Goal: Transaction & Acquisition: Download file/media

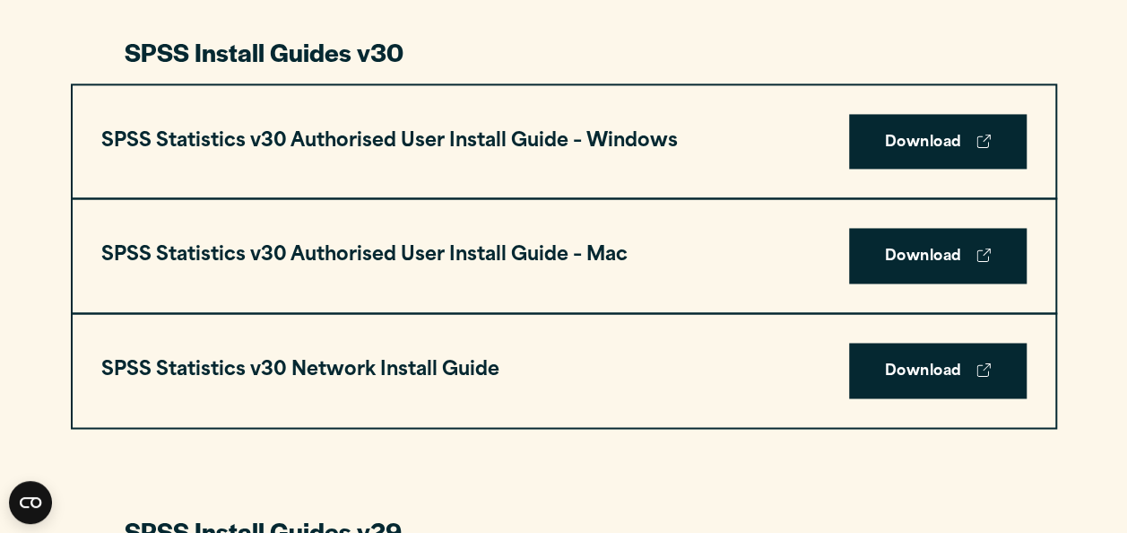
scroll to position [1303, 0]
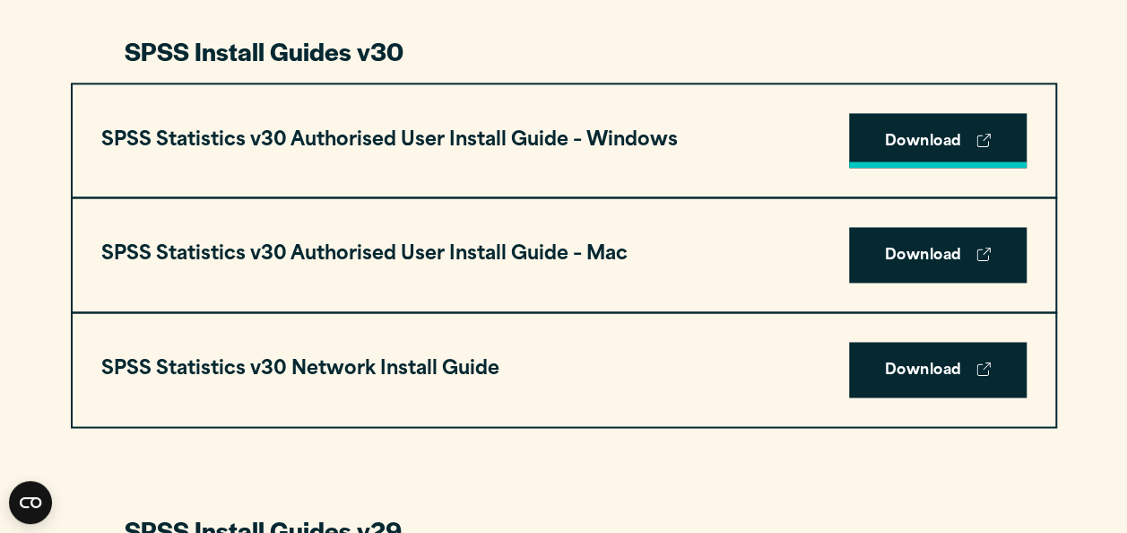
click at [950, 145] on link "Download" at bounding box center [938, 141] width 178 height 56
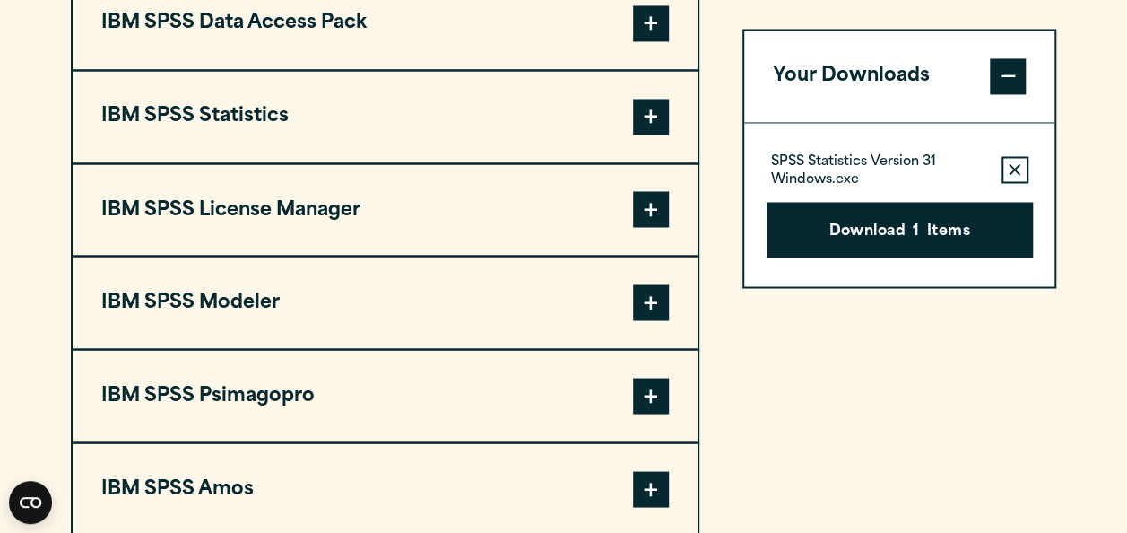
scroll to position [1478, 0]
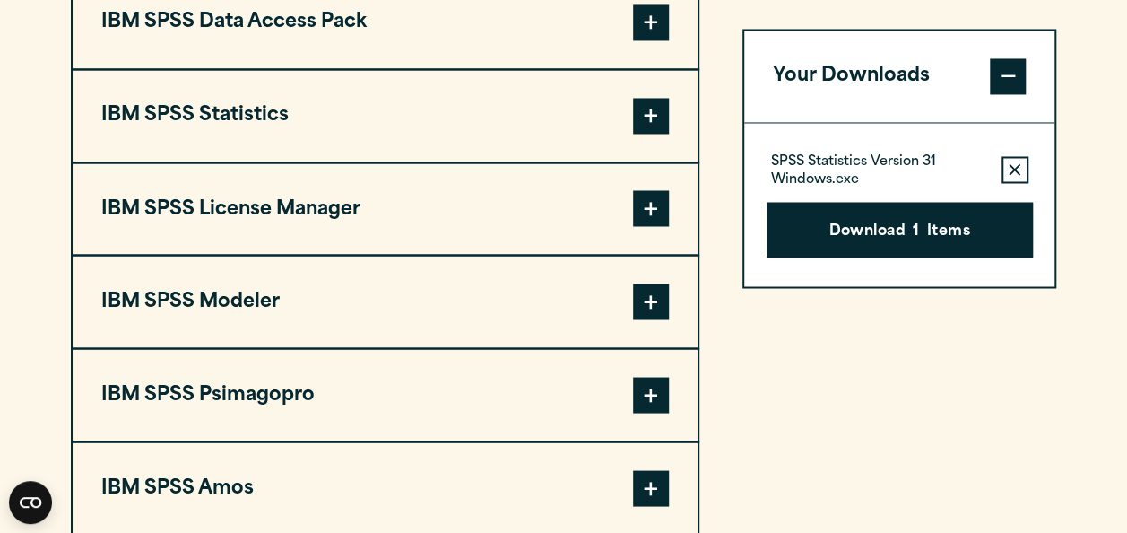
click at [665, 111] on span at bounding box center [651, 116] width 36 height 36
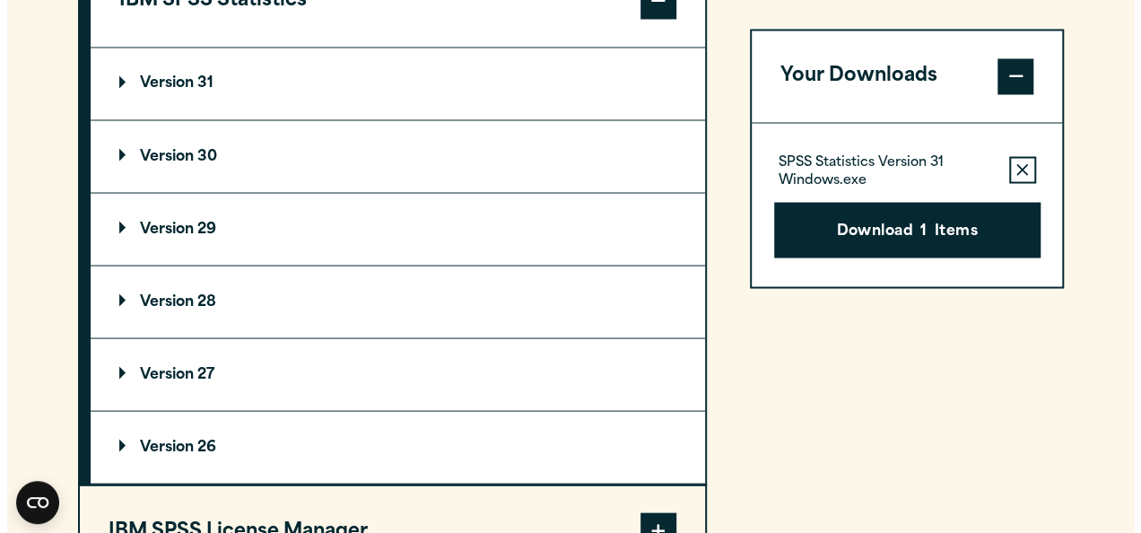
scroll to position [1602, 0]
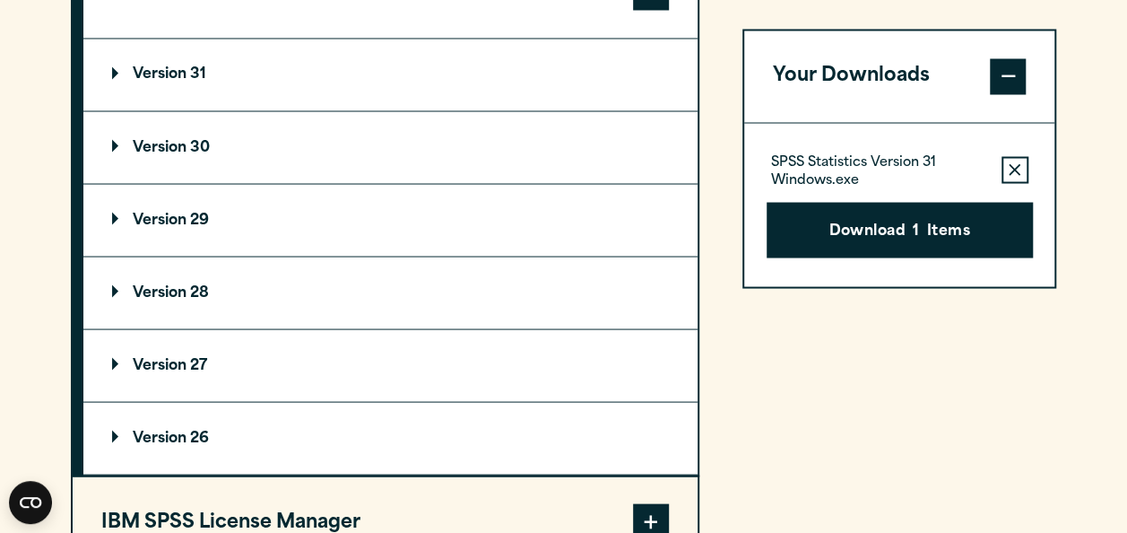
click at [185, 143] on p "Version 30" at bounding box center [161, 147] width 98 height 14
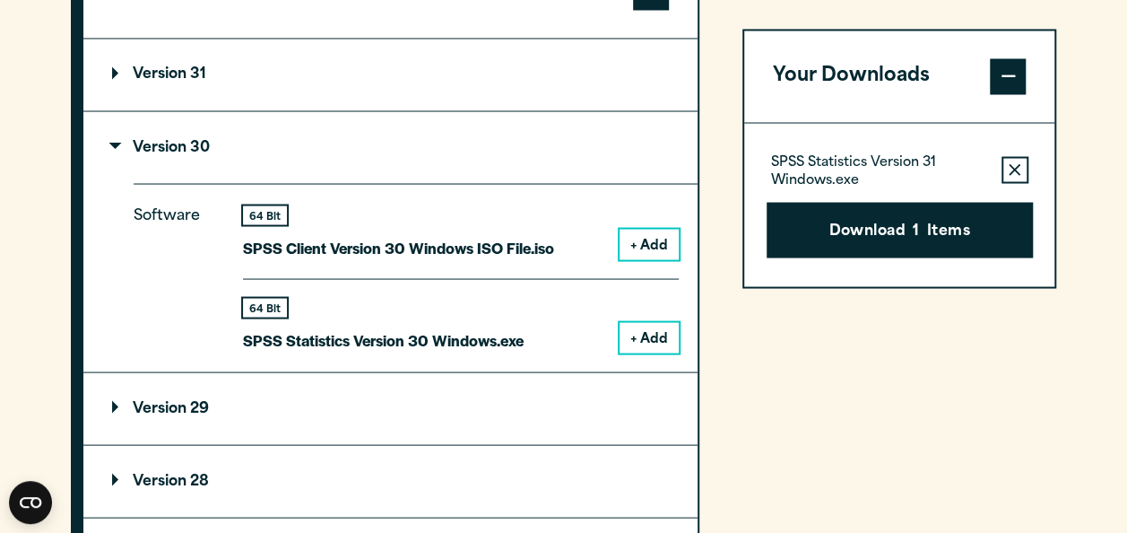
click at [651, 341] on button "+ Add" at bounding box center [649, 337] width 59 height 30
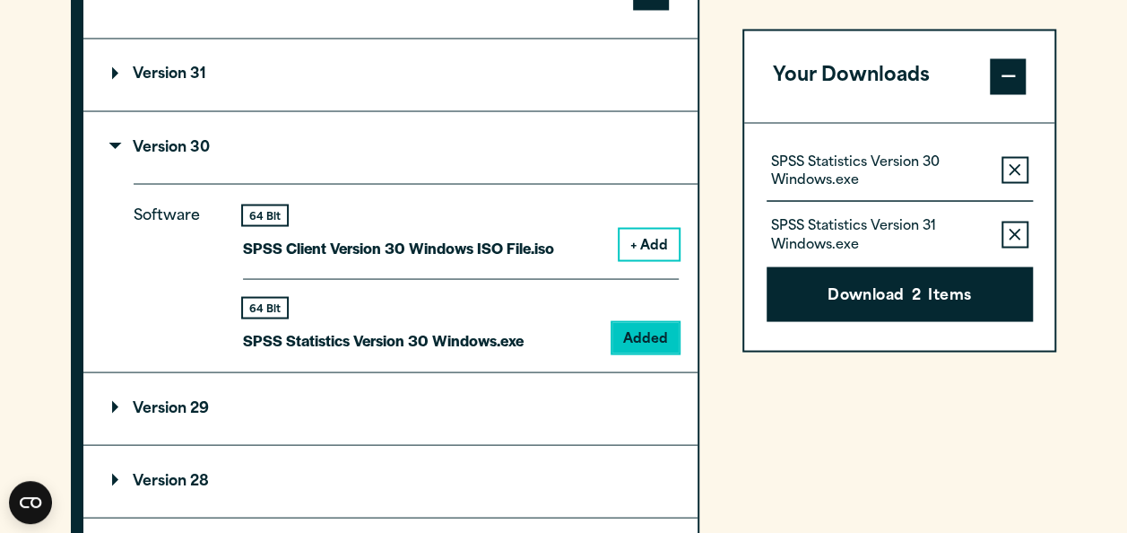
click at [1013, 235] on icon "button" at bounding box center [1015, 234] width 12 height 12
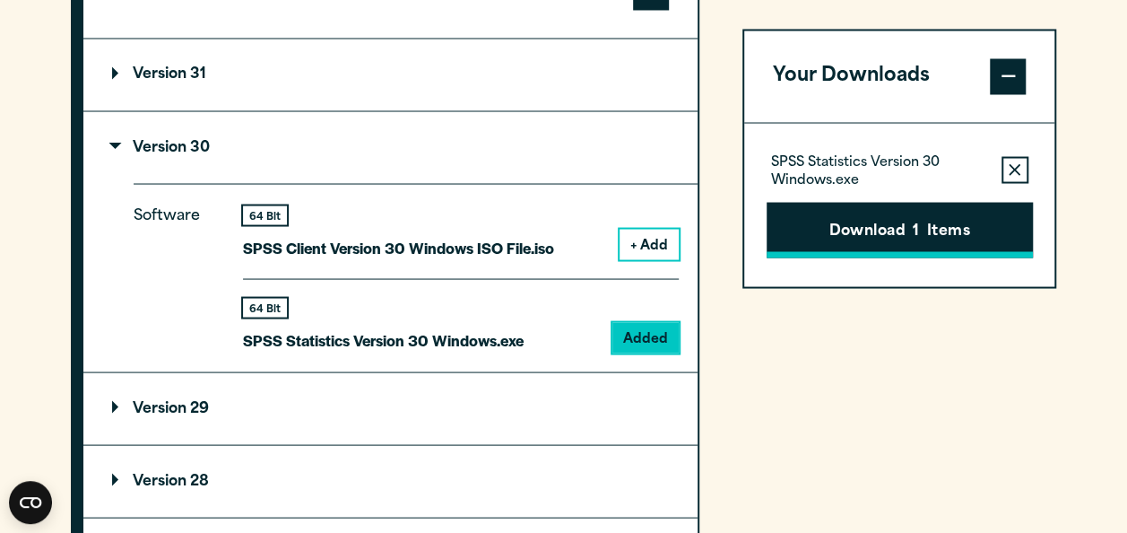
click at [943, 226] on button "Download 1 Items" at bounding box center [900, 230] width 266 height 56
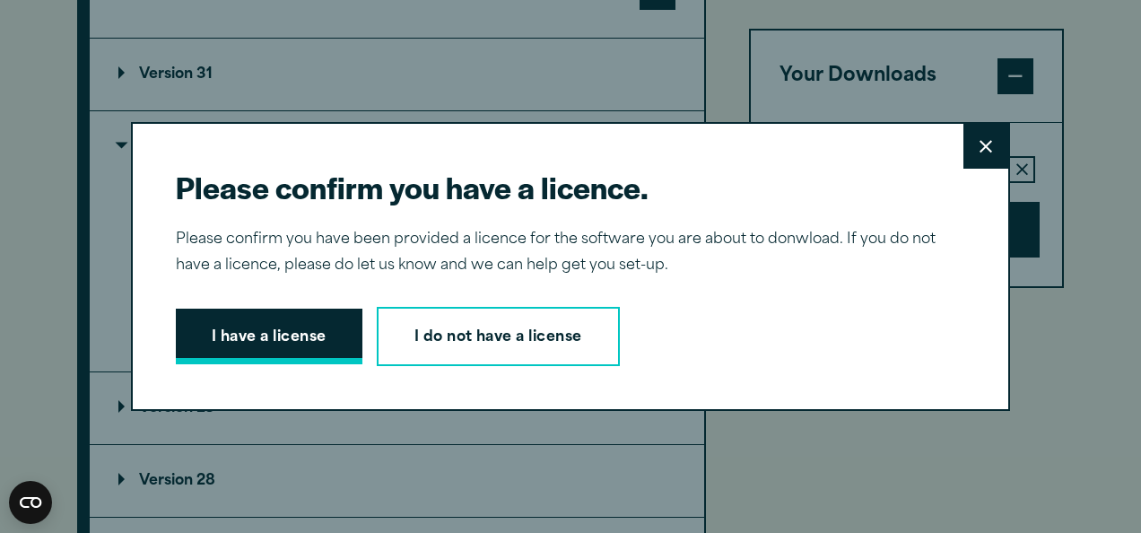
click at [310, 343] on button "I have a license" at bounding box center [269, 337] width 187 height 56
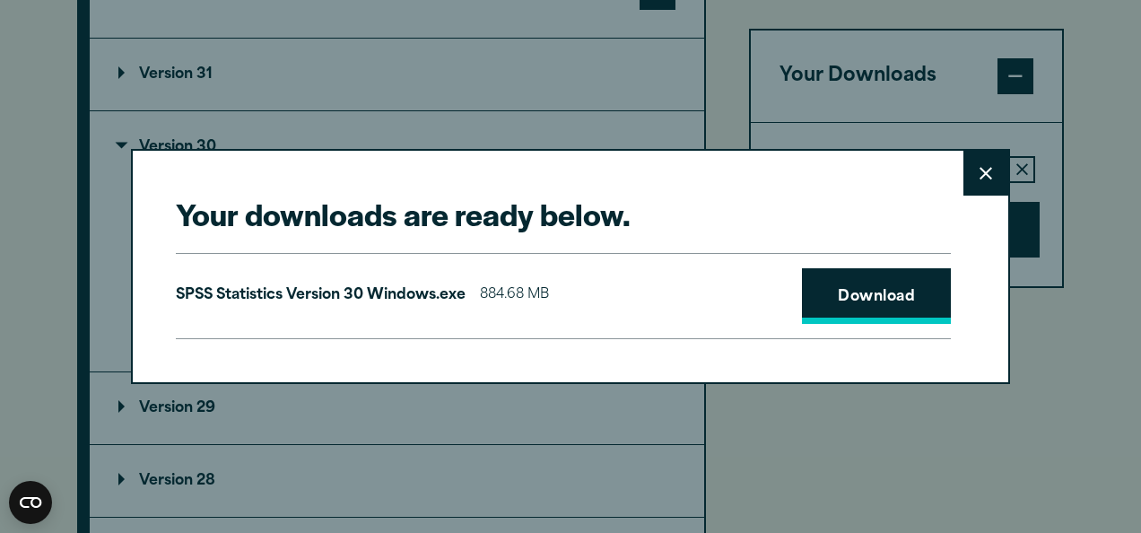
click at [884, 288] on link "Download" at bounding box center [876, 296] width 149 height 56
